Goal: Ask a question

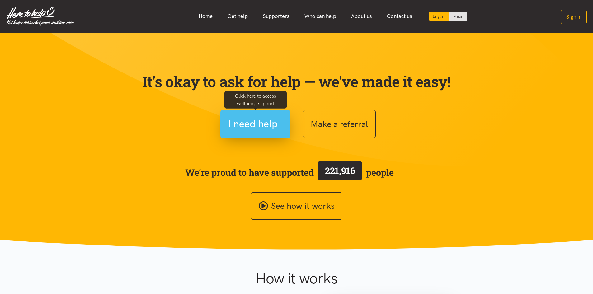
click at [262, 116] on span "I need help" at bounding box center [253, 124] width 50 height 16
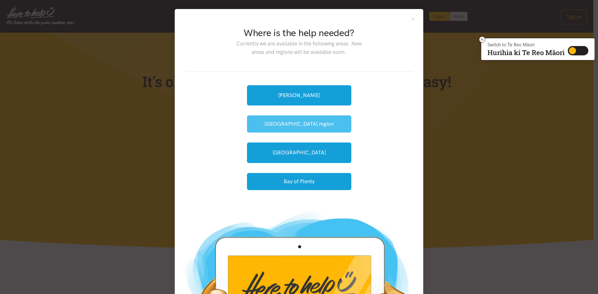
click at [320, 125] on button "[GEOGRAPHIC_DATA] region" at bounding box center [299, 124] width 104 height 17
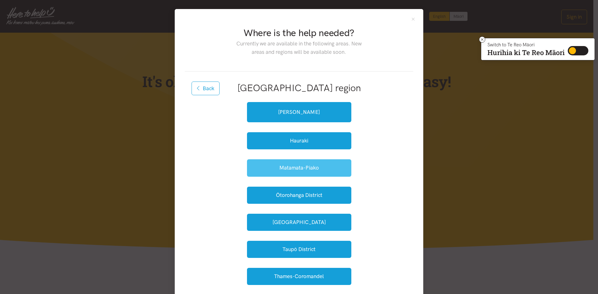
click at [300, 165] on button "Matamata-Piako" at bounding box center [299, 167] width 104 height 17
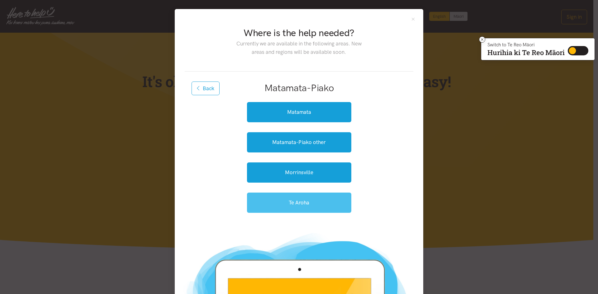
click at [303, 204] on link "Te Aroha" at bounding box center [299, 203] width 104 height 20
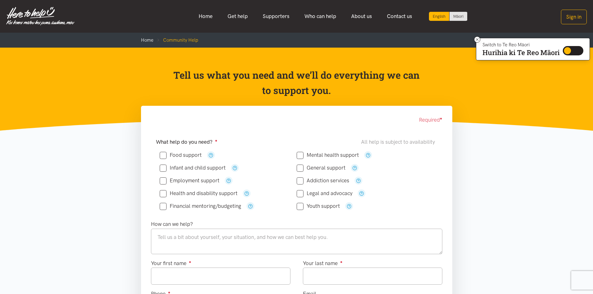
click at [299, 155] on input "Mental health support" at bounding box center [328, 155] width 62 height 5
checkbox input "true"
click at [299, 171] on icon at bounding box center [300, 168] width 7 height 7
click at [301, 168] on input "General support" at bounding box center [321, 167] width 49 height 5
checkbox input "true"
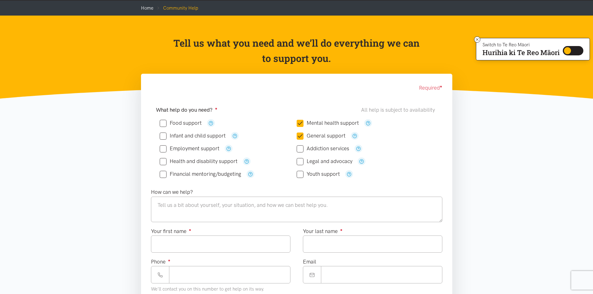
scroll to position [156, 0]
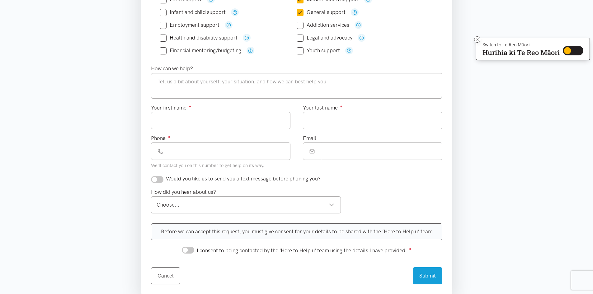
click at [336, 205] on div "Choose... Choose..." at bounding box center [246, 204] width 190 height 17
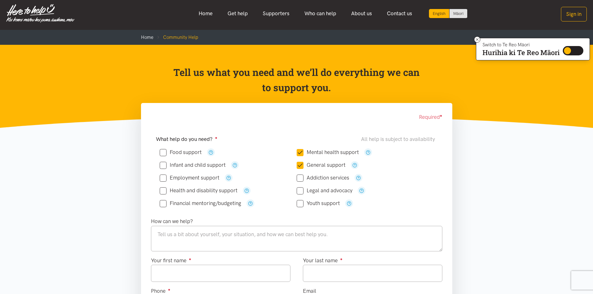
scroll to position [0, 0]
